Goal: Find contact information: Find contact information

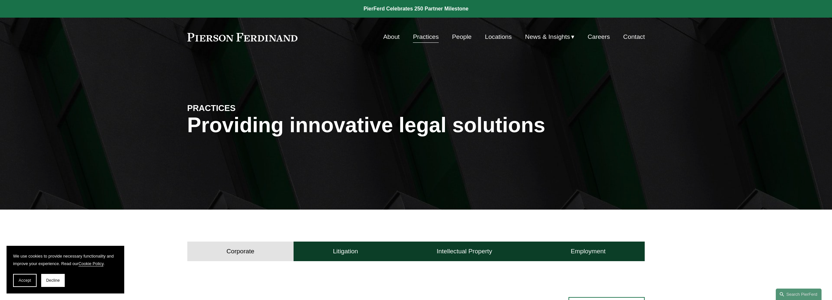
click at [465, 38] on link "People" at bounding box center [462, 37] width 20 height 12
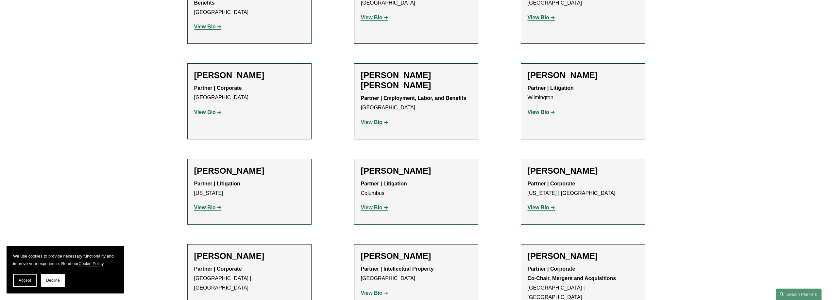
scroll to position [1447, 0]
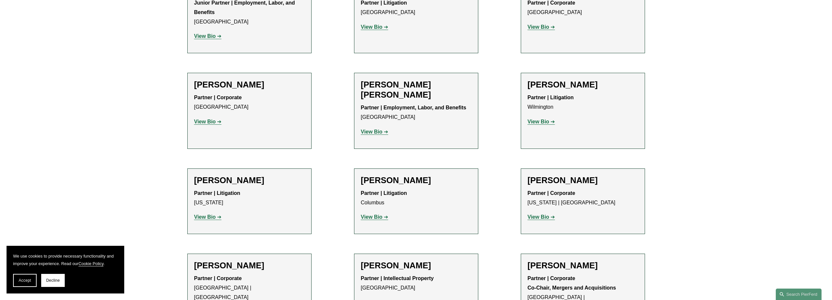
click at [398, 176] on h2 "[PERSON_NAME]" at bounding box center [416, 181] width 111 height 10
click at [369, 214] on strong "View Bio" at bounding box center [372, 217] width 22 height 6
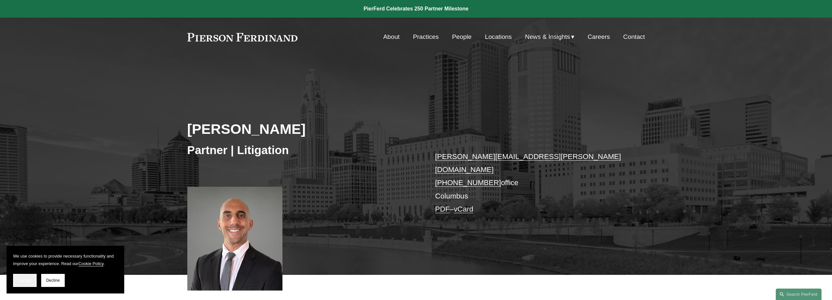
click at [26, 281] on span "Accept" at bounding box center [25, 281] width 12 height 5
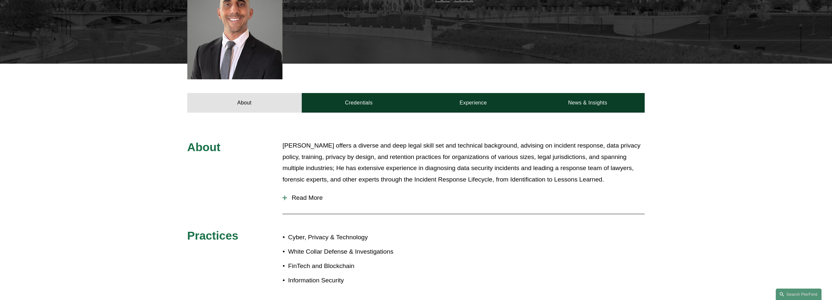
scroll to position [131, 0]
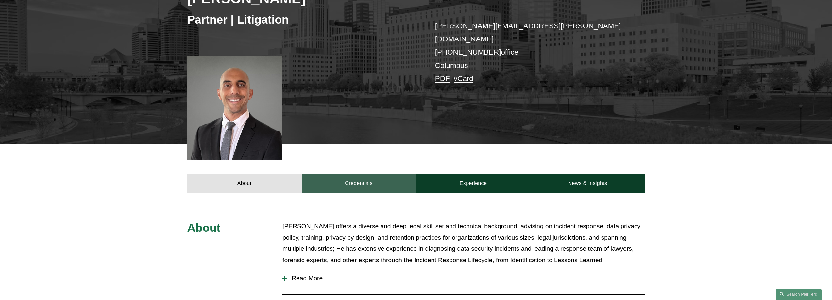
click at [363, 180] on link "Credentials" at bounding box center [359, 184] width 114 height 20
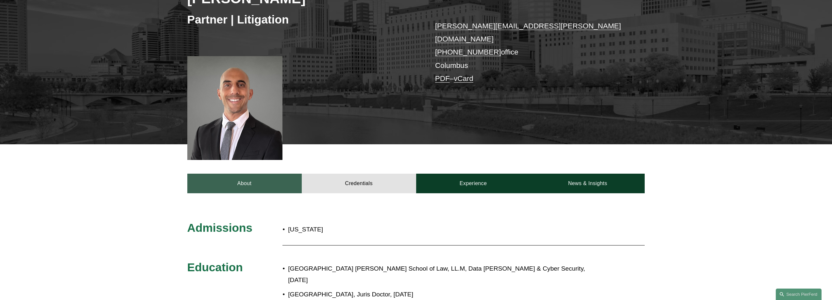
click at [234, 178] on link "About" at bounding box center [244, 184] width 114 height 20
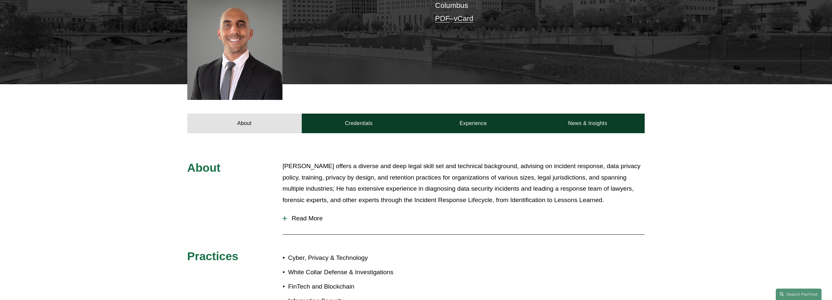
scroll to position [65, 0]
